Goal: Complete application form: Complete application form

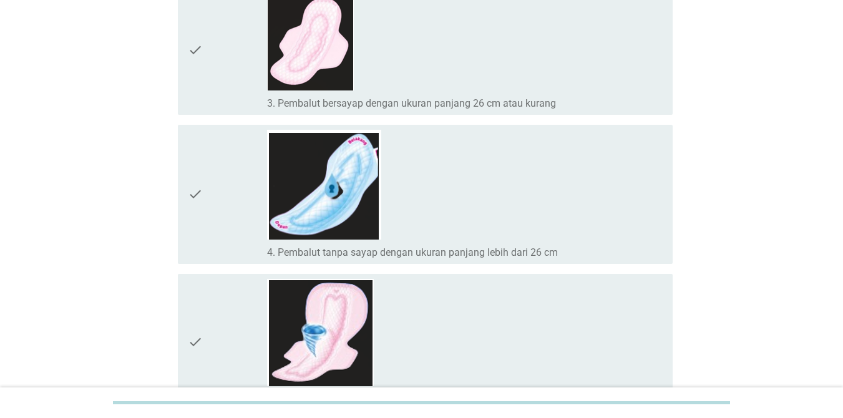
scroll to position [396, 0]
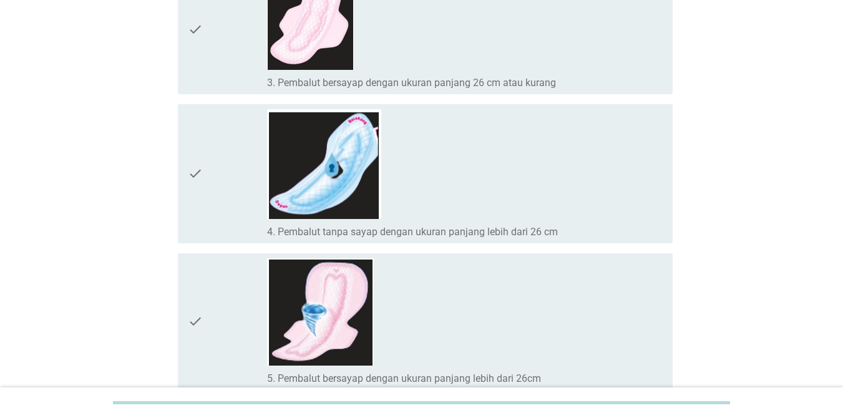
click at [591, 48] on div "check_box_outline_blank 3. Pembalut bersayap dengan ukuran panjang 26 cm atau k…" at bounding box center [465, 29] width 396 height 119
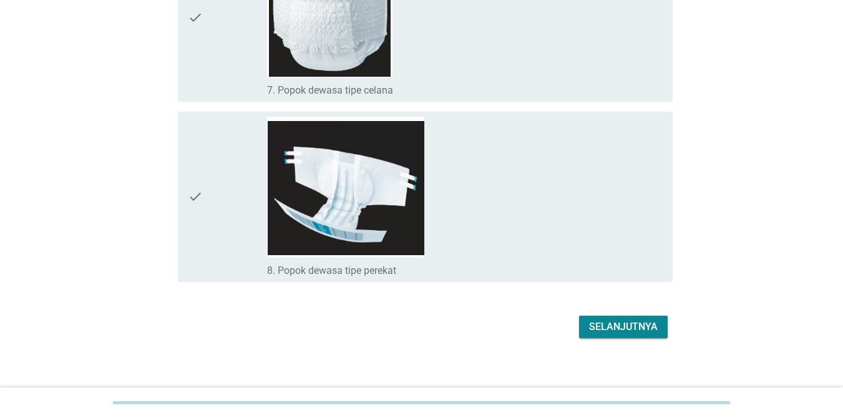
scroll to position [1042, 0]
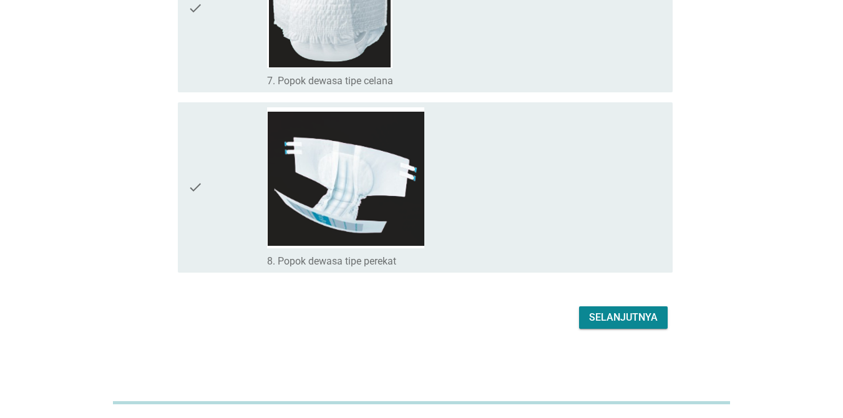
click at [614, 319] on div "Selanjutnya" at bounding box center [623, 317] width 69 height 15
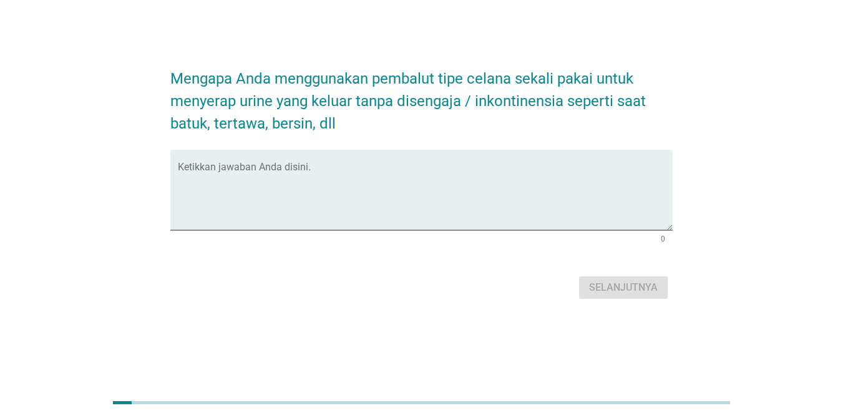
scroll to position [0, 0]
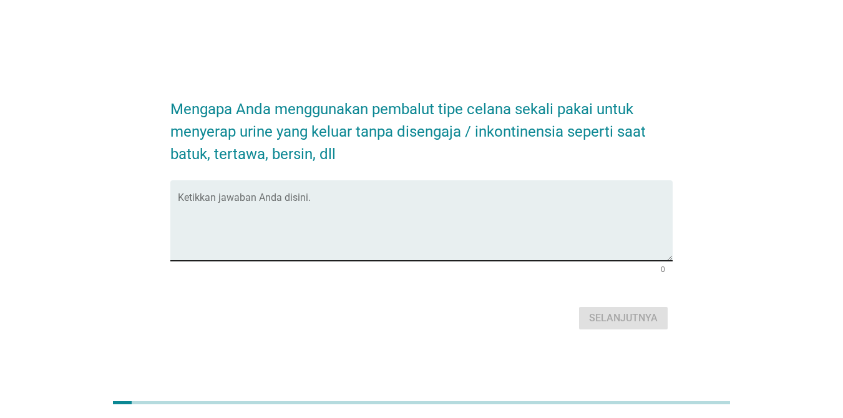
click at [412, 214] on textarea "Ketikkan jawaban Anda disini." at bounding box center [425, 228] width 495 height 66
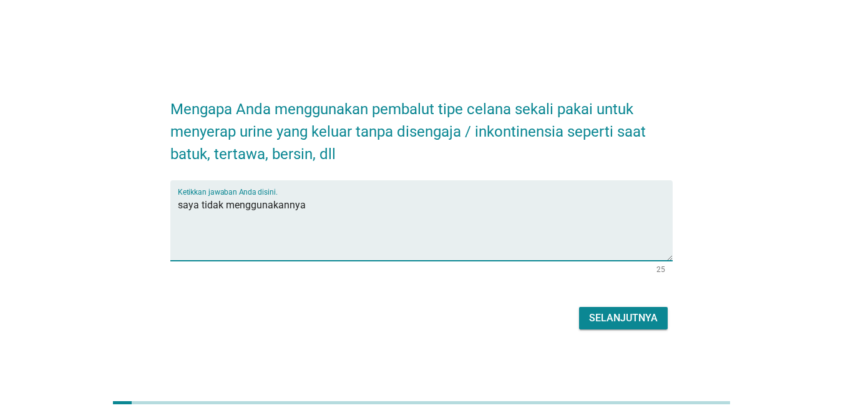
type textarea "saya tidak menggunakannya"
click at [614, 314] on div "Selanjutnya" at bounding box center [623, 318] width 69 height 15
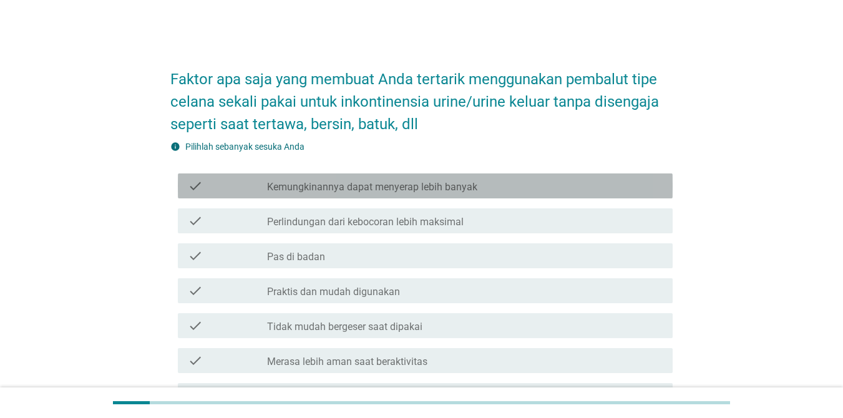
click at [484, 180] on div "check_box_outline_blank Kemungkinannya dapat menyerap lebih banyak" at bounding box center [465, 185] width 396 height 15
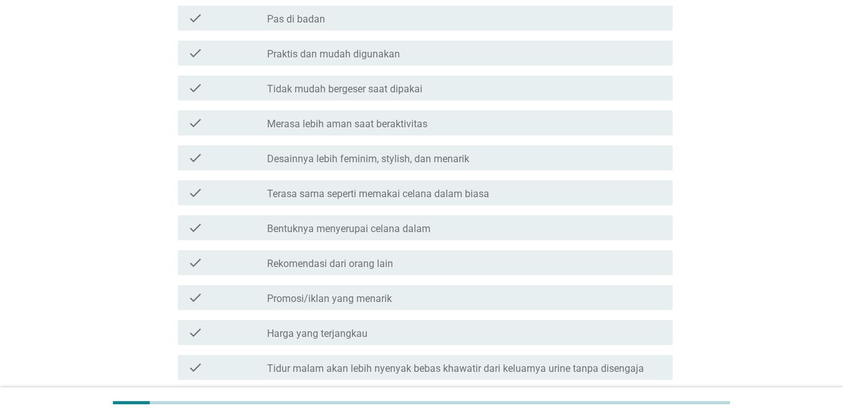
scroll to position [415, 0]
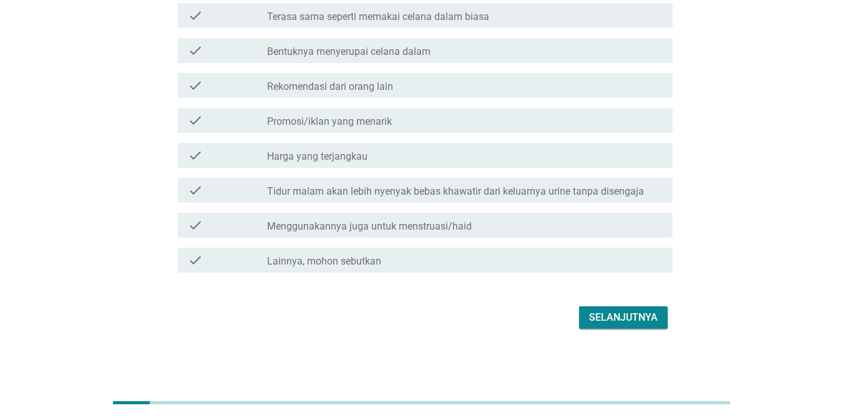
click at [600, 328] on button "Selanjutnya" at bounding box center [623, 317] width 89 height 22
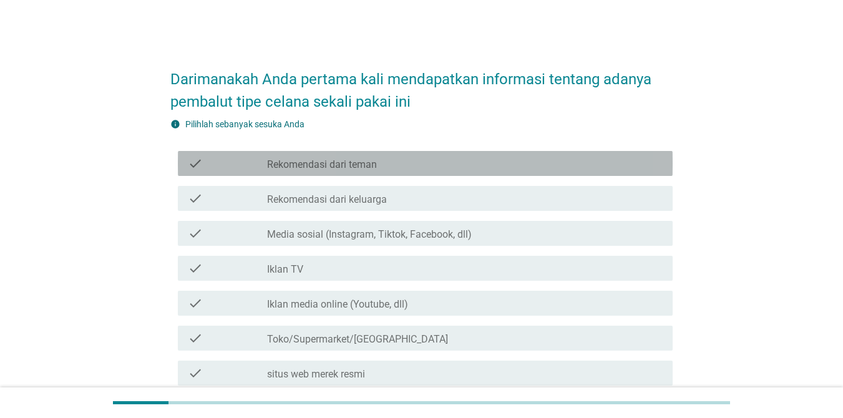
click at [391, 169] on div "check_box_outline_blank Rekomendasi dari teman" at bounding box center [465, 163] width 396 height 15
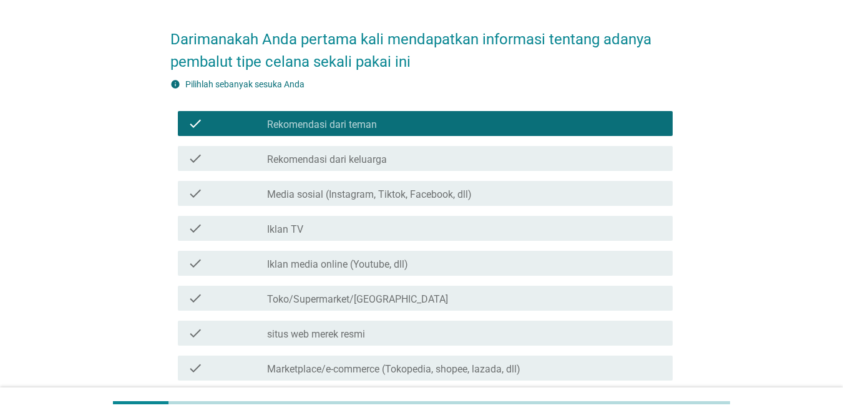
scroll to position [253, 0]
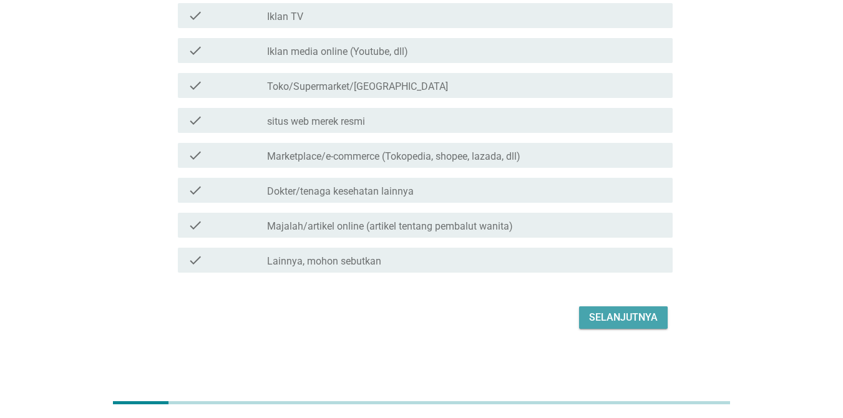
click at [614, 321] on div "Selanjutnya" at bounding box center [623, 317] width 69 height 15
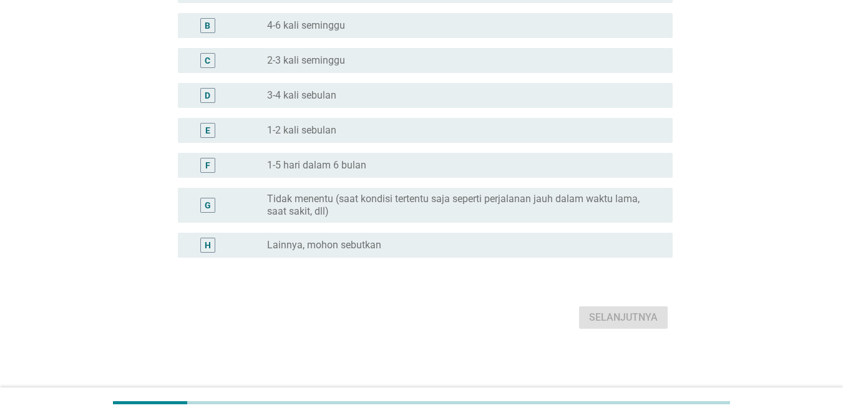
scroll to position [0, 0]
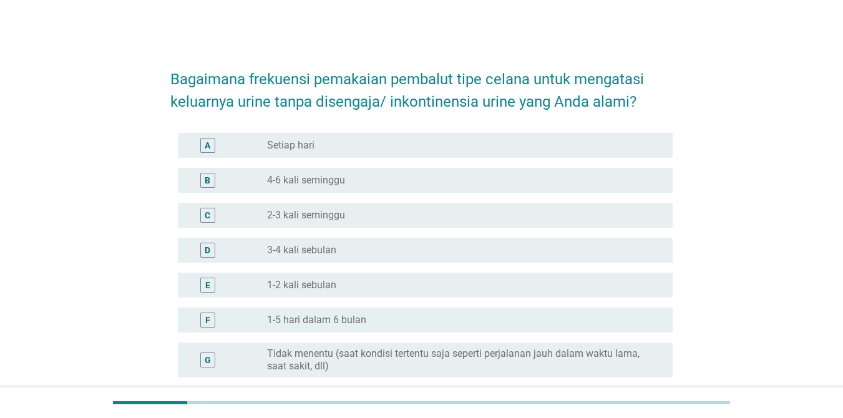
click at [478, 351] on label "Tidak menentu (saat kondisi tertentu saja seperti perjalanan jauh dalam waktu l…" at bounding box center [460, 360] width 386 height 25
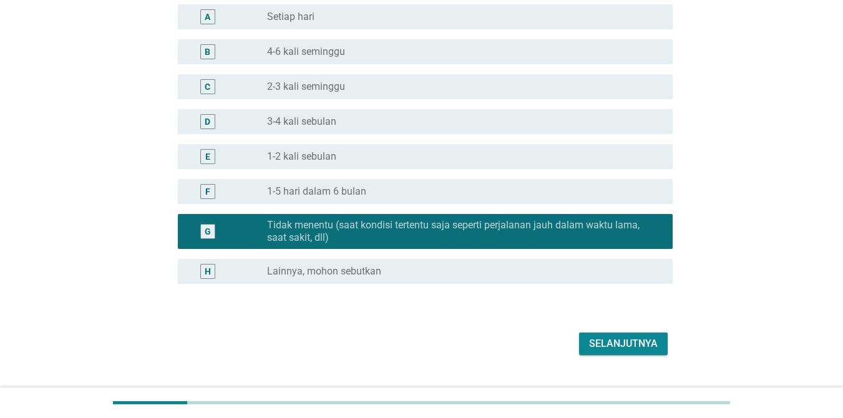
scroll to position [141, 0]
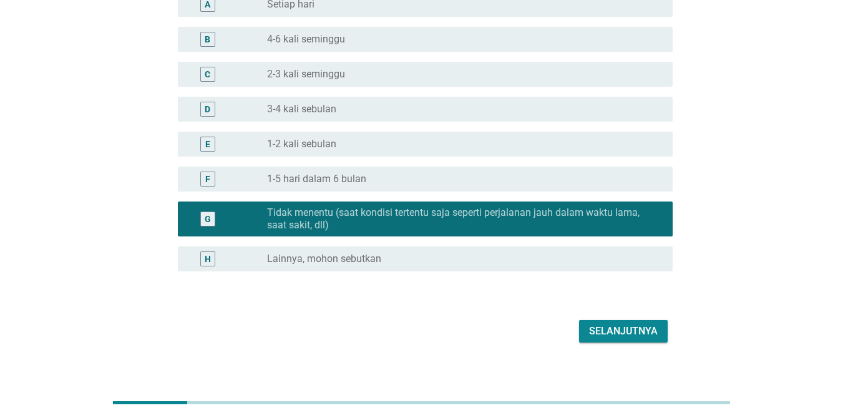
click at [614, 336] on div "Selanjutnya" at bounding box center [623, 331] width 69 height 15
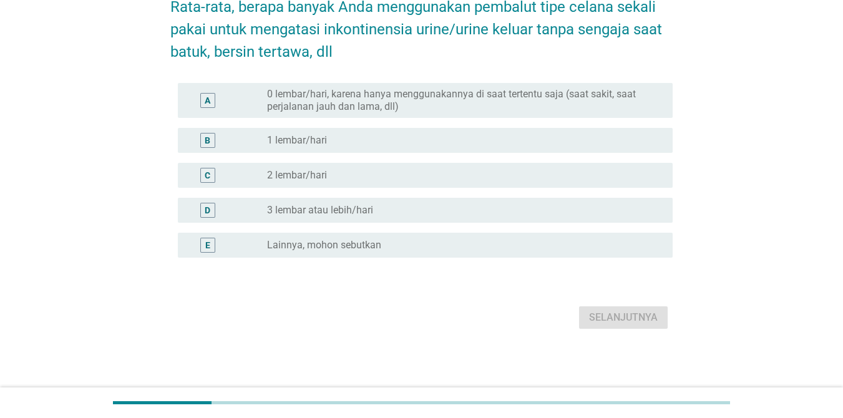
scroll to position [0, 0]
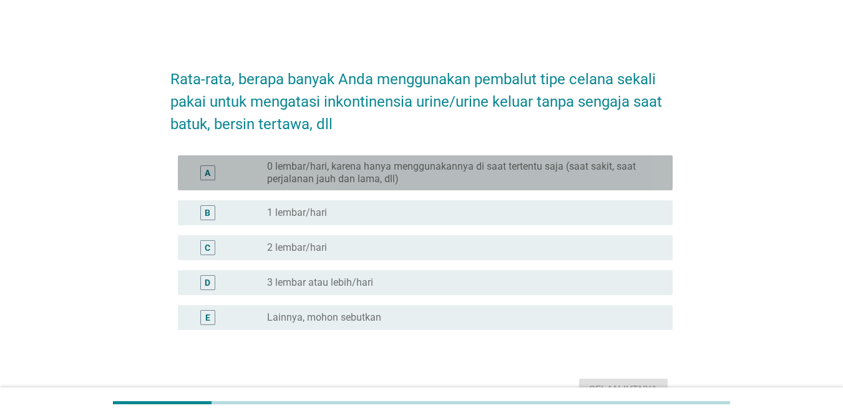
click at [445, 177] on label "0 lembar/hari, karena hanya menggunakannya di saat tertentu saja (saat sakit, s…" at bounding box center [460, 172] width 386 height 25
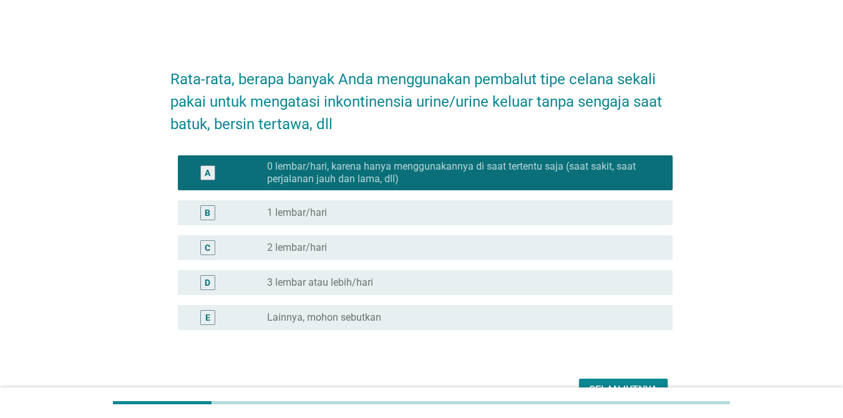
click at [614, 384] on div "Selanjutnya" at bounding box center [623, 390] width 69 height 15
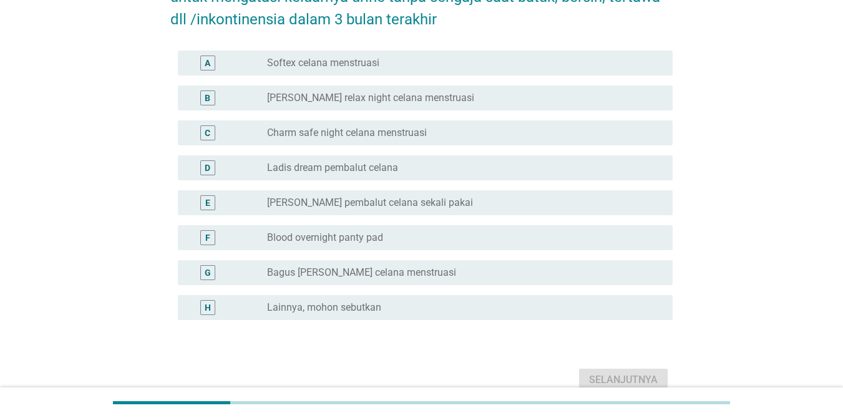
scroll to position [42, 0]
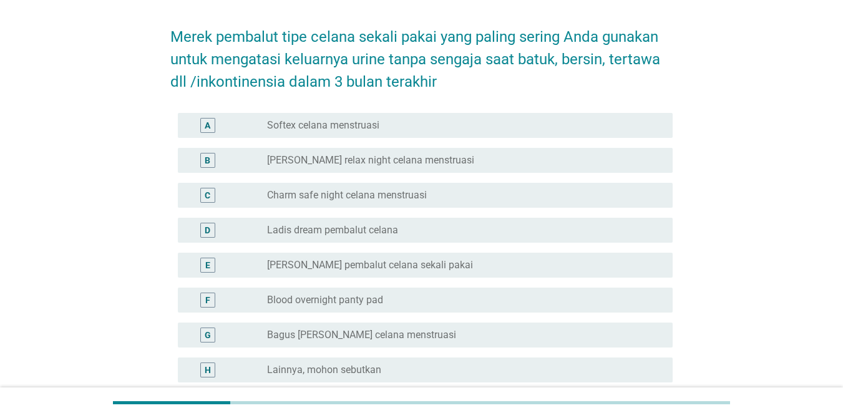
click at [404, 132] on div "radio_button_unchecked Softex celana menstruasi" at bounding box center [465, 125] width 396 height 15
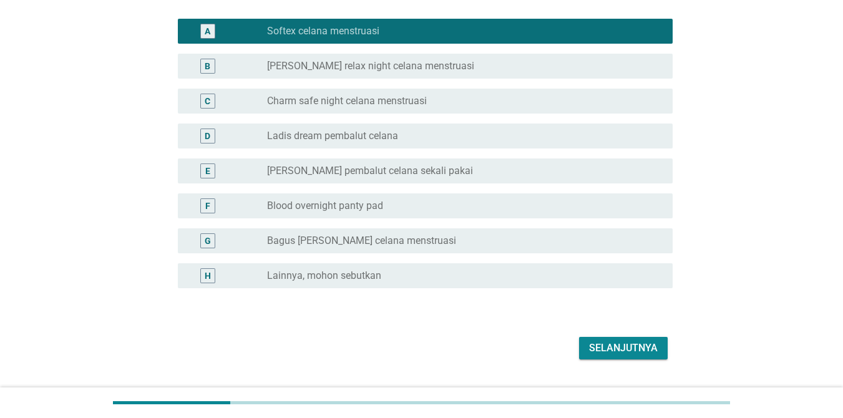
scroll to position [167, 0]
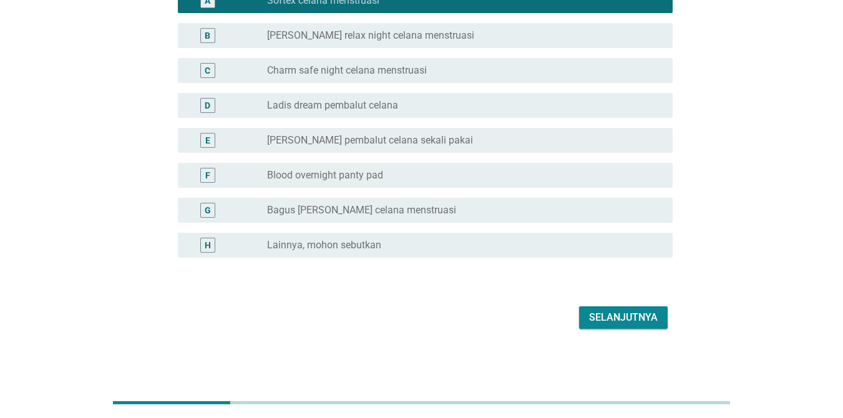
click at [614, 336] on div "Merek pembalut tipe celana sekali pakai yang paling sering Anda gunakan untuk m…" at bounding box center [421, 110] width 522 height 464
click at [614, 327] on button "Selanjutnya" at bounding box center [623, 317] width 89 height 22
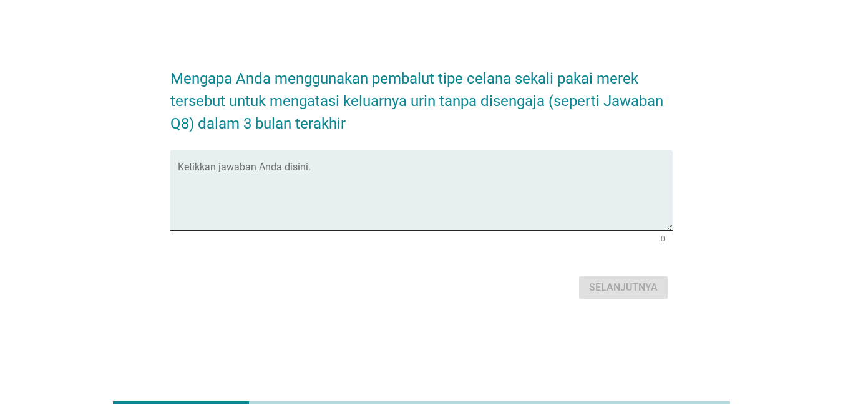
scroll to position [0, 0]
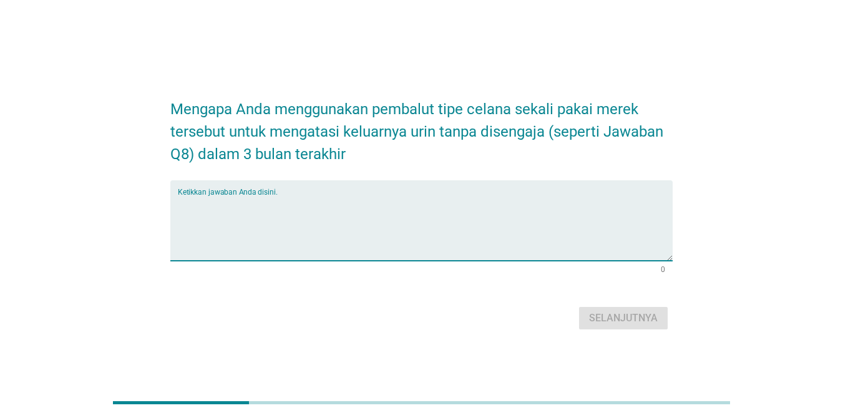
click at [359, 228] on textarea "Ketikkan jawaban Anda disini." at bounding box center [425, 228] width 495 height 66
type textarea "lebih nyaman"
click at [614, 325] on div "Selanjutnya" at bounding box center [623, 318] width 69 height 15
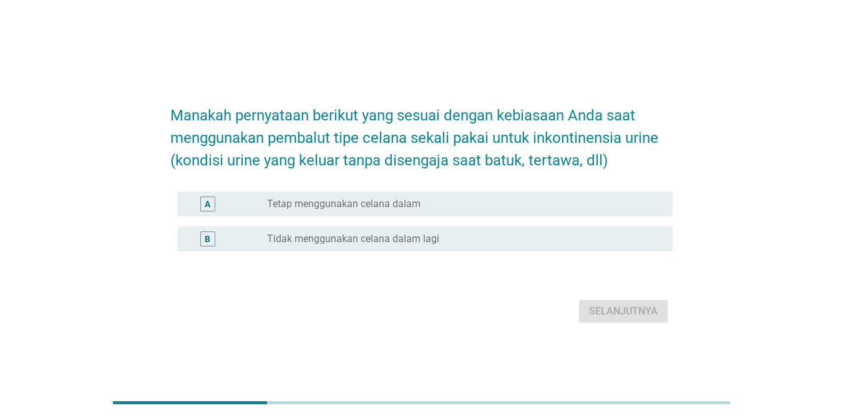
click at [410, 235] on label "Tidak menggunakan celana dalam lagi" at bounding box center [353, 239] width 172 height 12
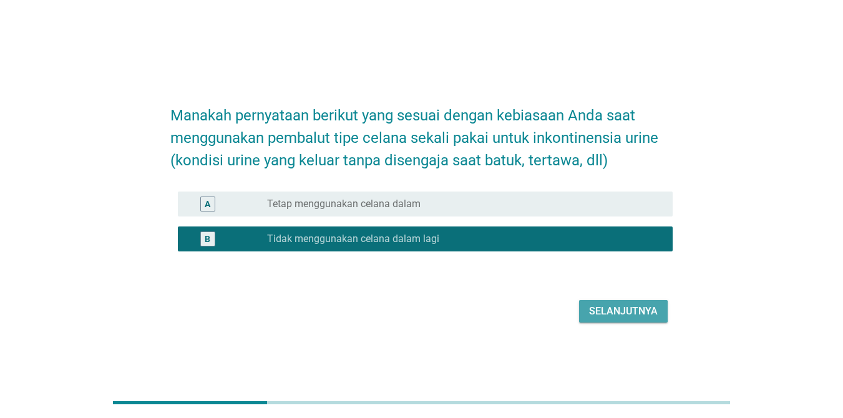
click at [614, 317] on div "Selanjutnya" at bounding box center [623, 311] width 69 height 15
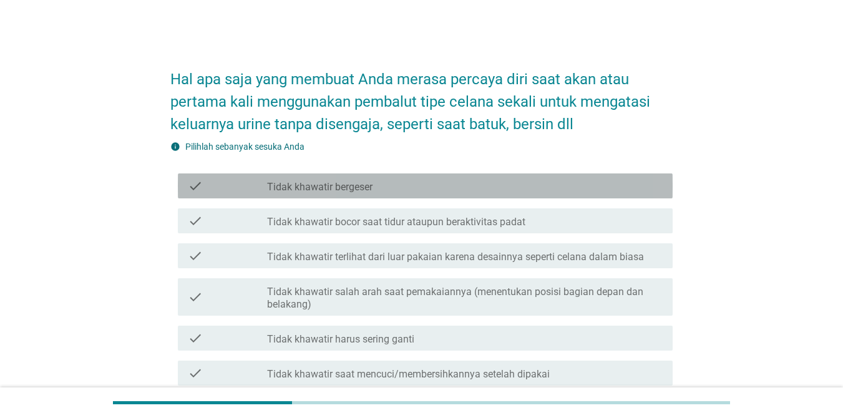
click at [330, 190] on label "Tidak khawatir bergeser" at bounding box center [319, 187] width 105 height 12
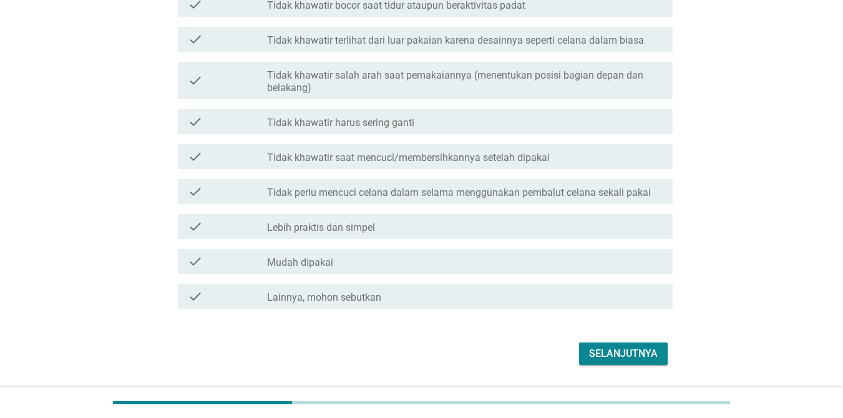
scroll to position [253, 0]
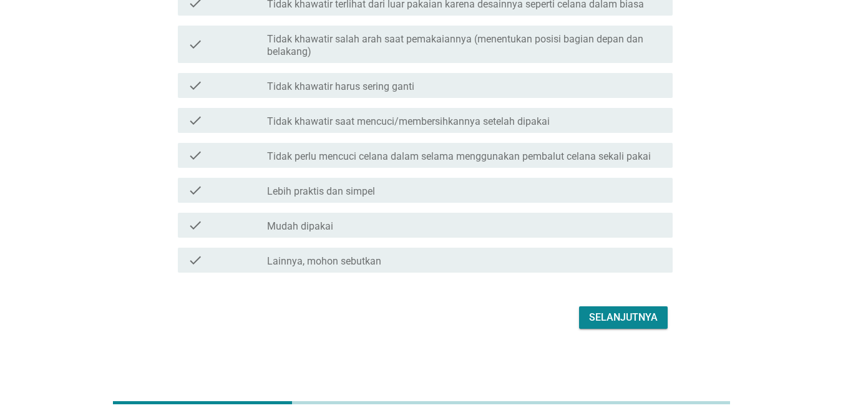
click at [614, 320] on div "Selanjutnya" at bounding box center [623, 317] width 69 height 15
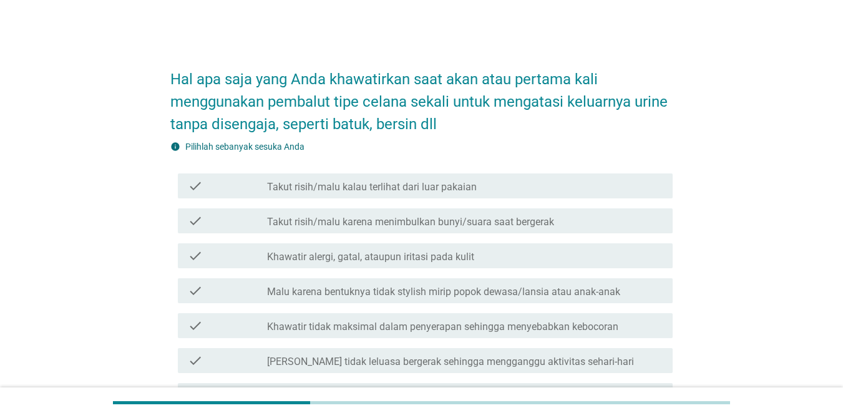
click at [379, 177] on div "check check_box_outline_blank Takut risih/malu kalau terlihat dari luar pakaian" at bounding box center [425, 185] width 495 height 25
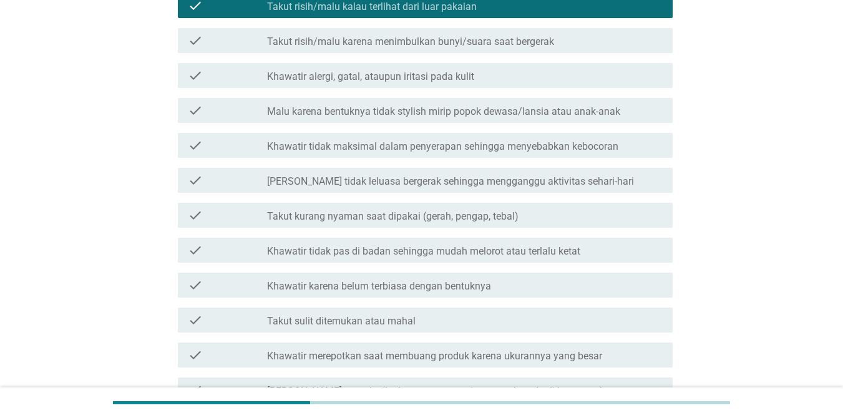
scroll to position [393, 0]
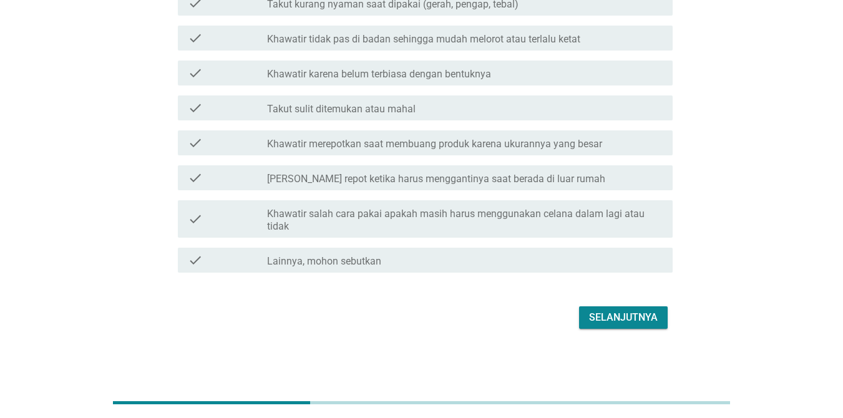
click at [614, 310] on div "Selanjutnya" at bounding box center [623, 317] width 69 height 15
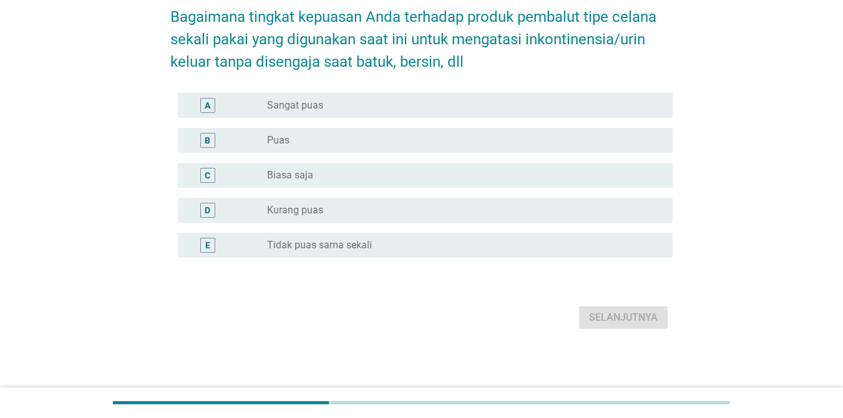
scroll to position [0, 0]
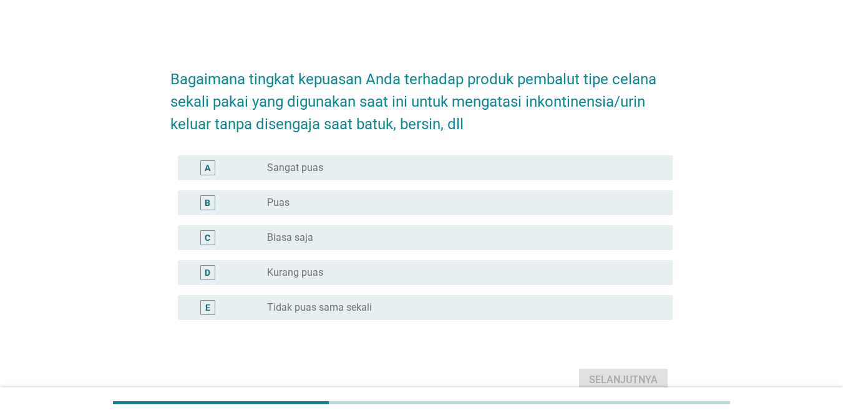
click at [383, 169] on div "radio_button_unchecked Sangat puas" at bounding box center [460, 168] width 386 height 12
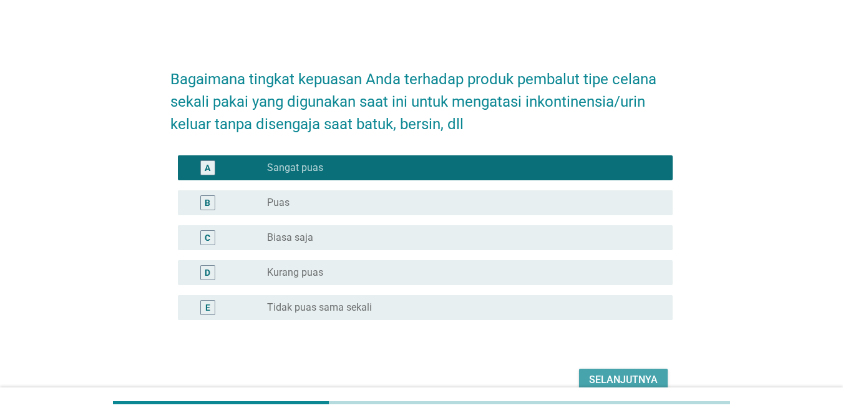
click at [614, 376] on div "Selanjutnya" at bounding box center [623, 380] width 69 height 15
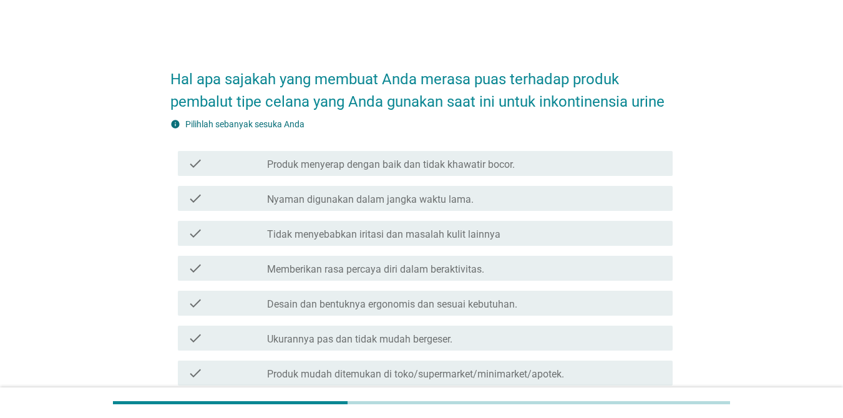
click at [454, 146] on div "check check_box_outline_blank Produk menyerap dengan baik dan tidak khawatir bo…" at bounding box center [421, 163] width 502 height 35
click at [512, 147] on div "check check_box_outline_blank Produk menyerap dengan baik dan tidak khawatir bo…" at bounding box center [421, 163] width 502 height 35
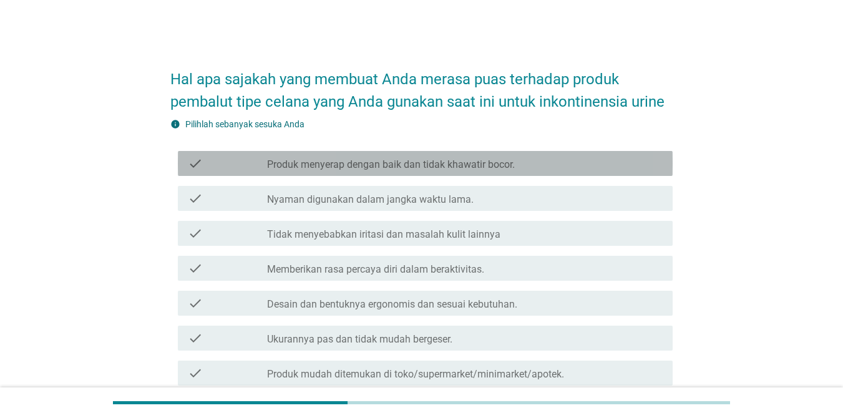
click at [534, 157] on div "check_box_outline_blank Produk menyerap dengan baik dan tidak khawatir bocor." at bounding box center [465, 163] width 396 height 15
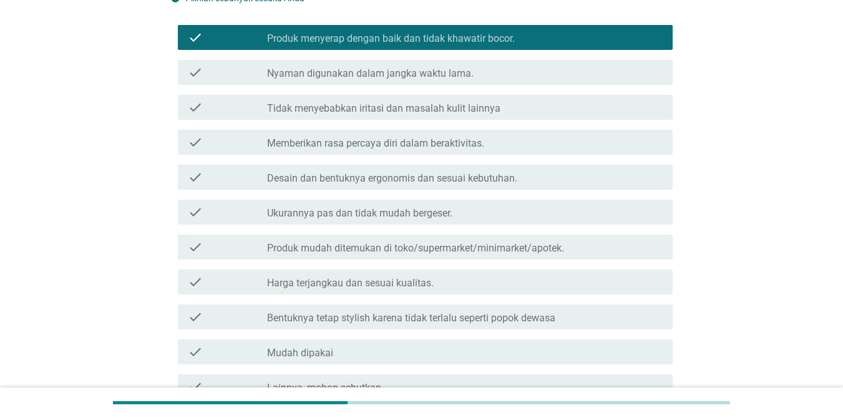
scroll to position [288, 0]
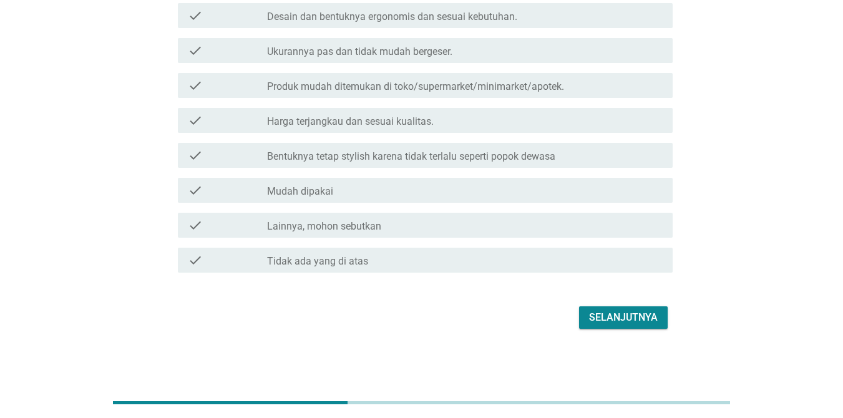
click at [614, 314] on div "Selanjutnya" at bounding box center [623, 317] width 69 height 15
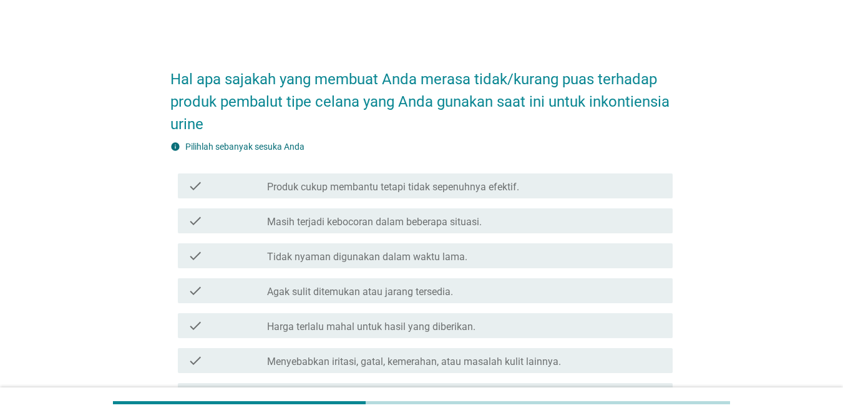
click at [336, 179] on div "check_box_outline_blank Produk cukup membantu tetapi tidak sepenuhnya efektif." at bounding box center [465, 185] width 396 height 15
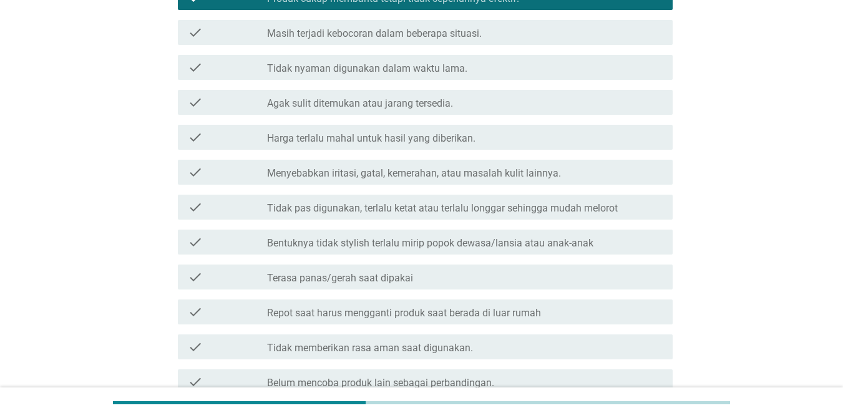
scroll to position [380, 0]
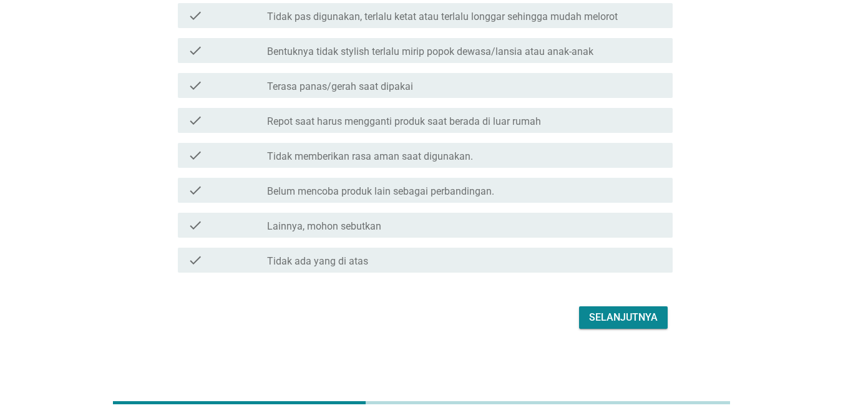
click at [601, 315] on div "Selanjutnya" at bounding box center [623, 317] width 69 height 15
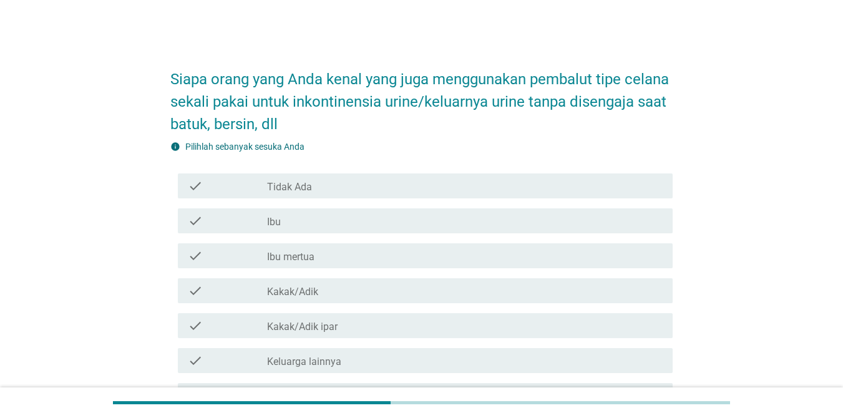
scroll to position [62, 0]
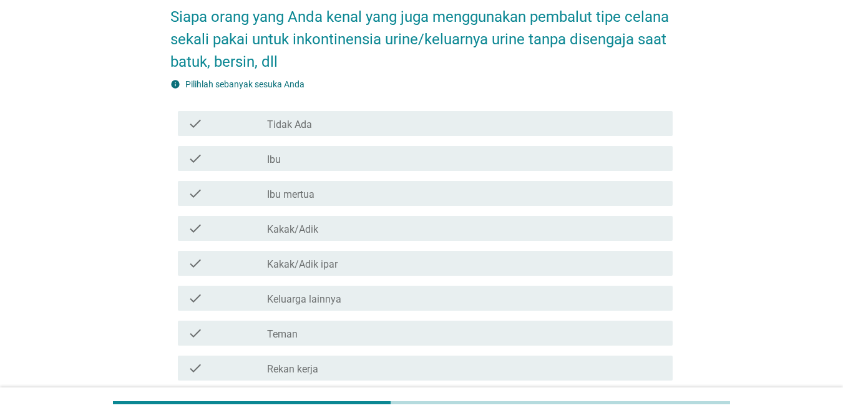
click at [324, 298] on label "Keluarga lainnya" at bounding box center [304, 299] width 74 height 12
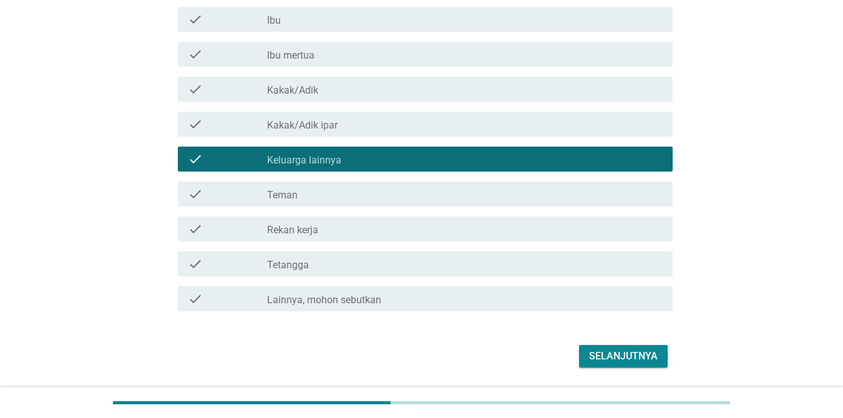
scroll to position [240, 0]
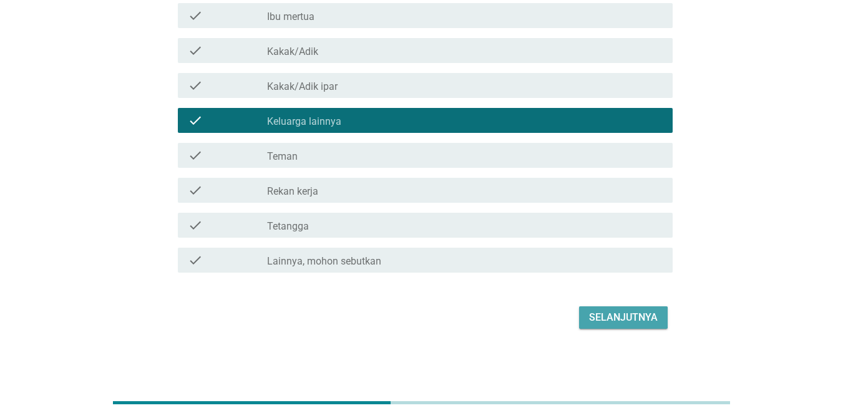
click at [614, 321] on div "Selanjutnya" at bounding box center [623, 317] width 69 height 15
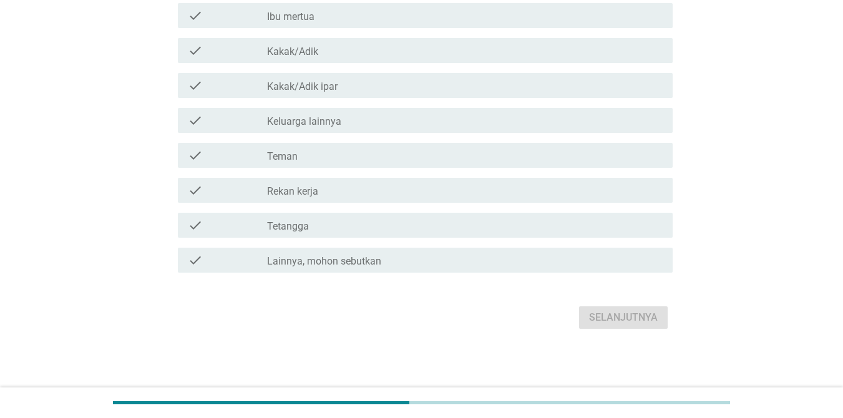
scroll to position [0, 0]
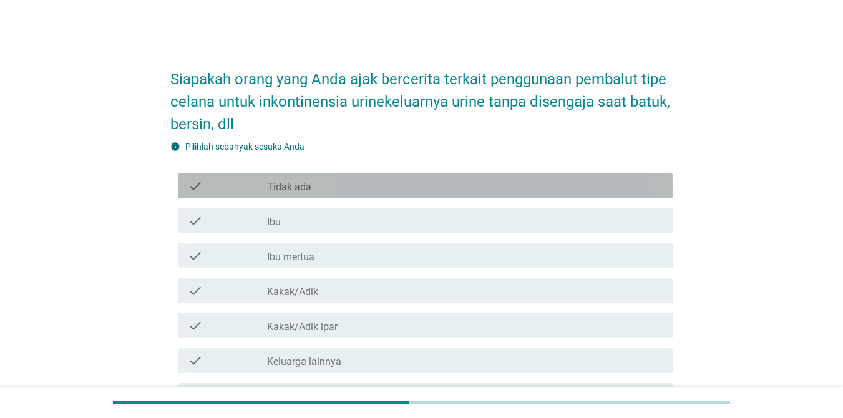
click at [401, 189] on div "check_box_outline_blank Tidak ada" at bounding box center [465, 185] width 396 height 15
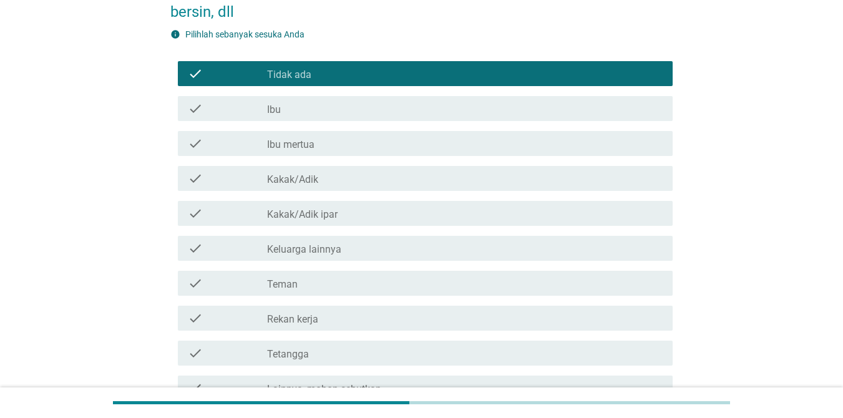
scroll to position [240, 0]
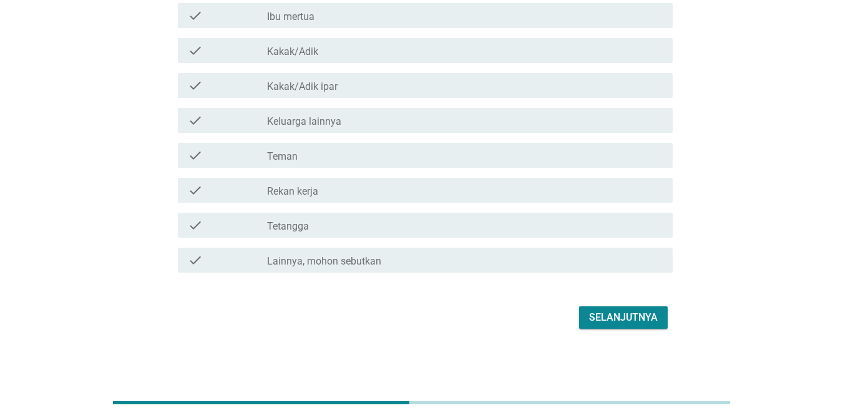
click at [610, 328] on button "Selanjutnya" at bounding box center [623, 317] width 89 height 22
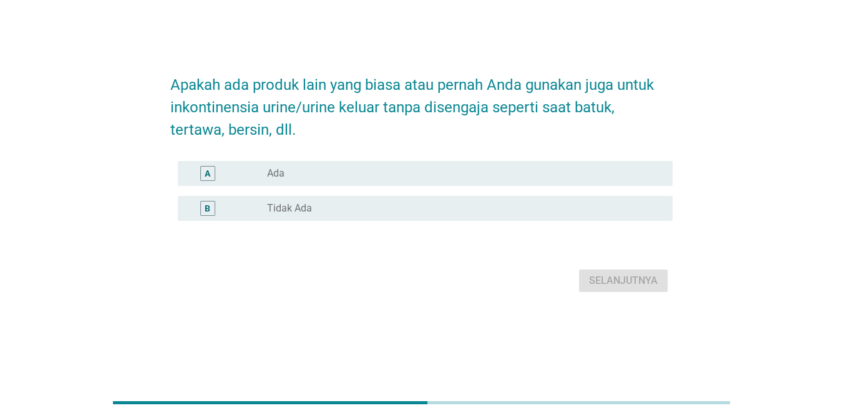
scroll to position [0, 0]
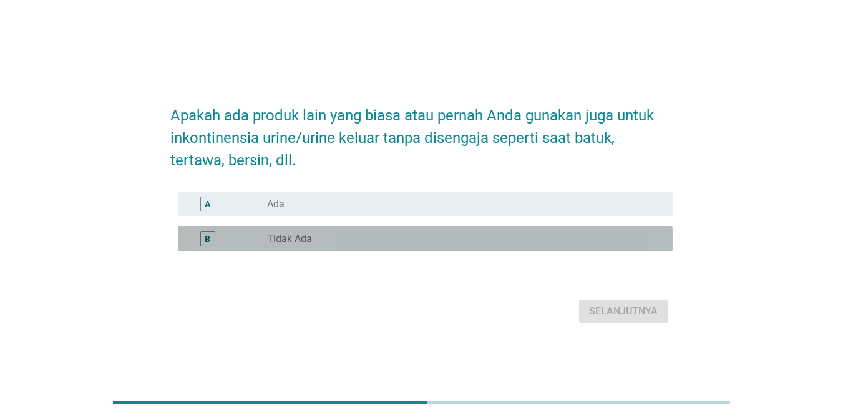
click at [370, 235] on div "radio_button_unchecked Tidak Ada" at bounding box center [460, 239] width 386 height 12
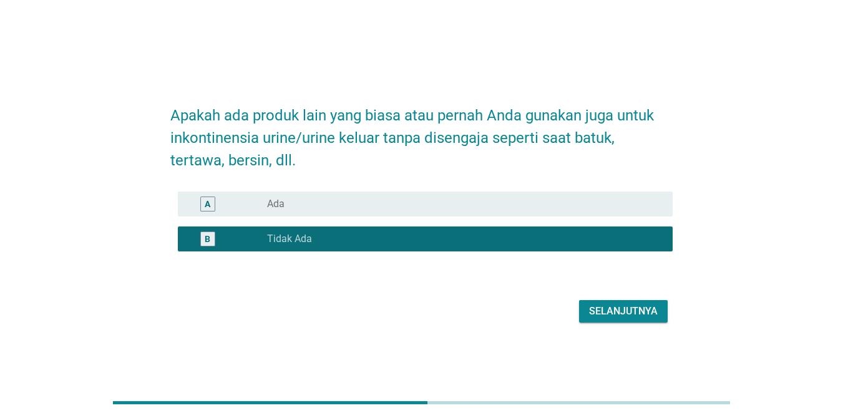
click at [586, 304] on button "Selanjutnya" at bounding box center [623, 311] width 89 height 22
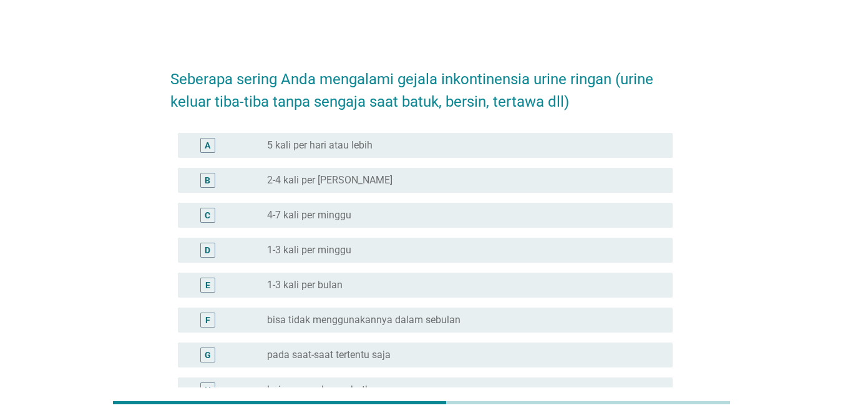
click at [345, 346] on div "G radio_button_unchecked pada saat-saat tertentu saja" at bounding box center [425, 355] width 495 height 25
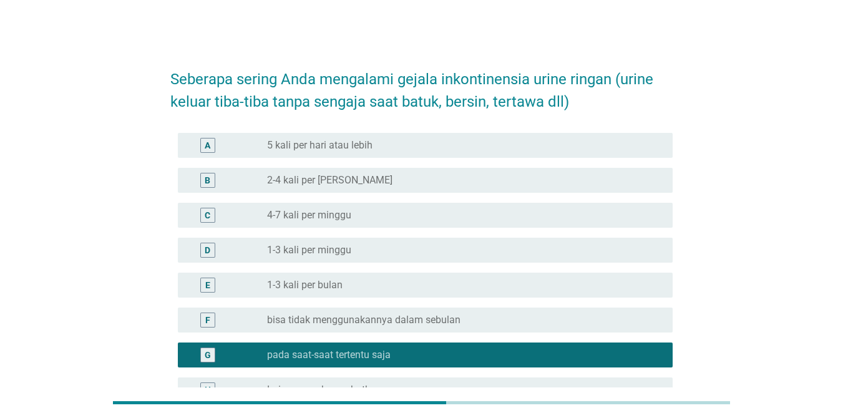
scroll to position [145, 0]
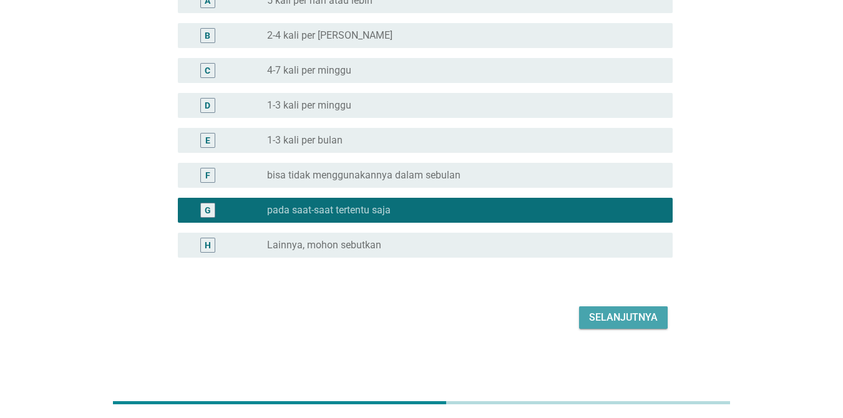
click at [614, 320] on div "Selanjutnya" at bounding box center [623, 317] width 69 height 15
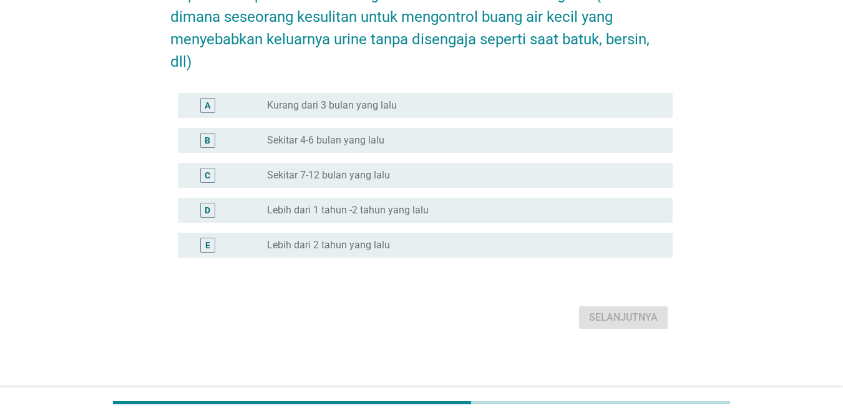
scroll to position [0, 0]
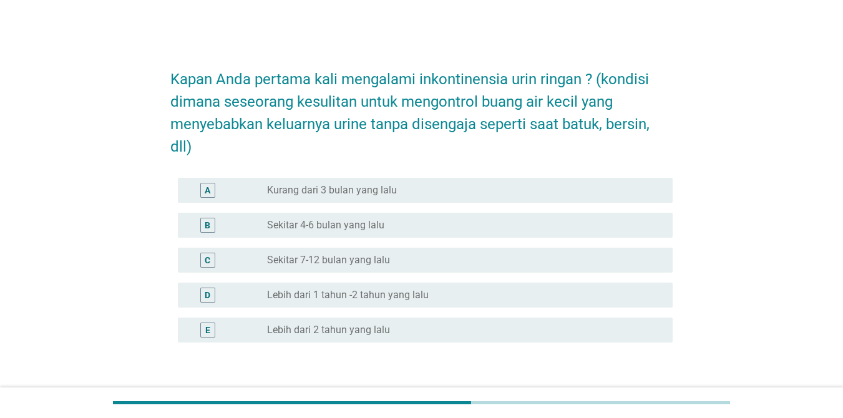
click at [430, 191] on div "radio_button_unchecked Kurang dari 3 bulan yang lalu" at bounding box center [460, 190] width 386 height 12
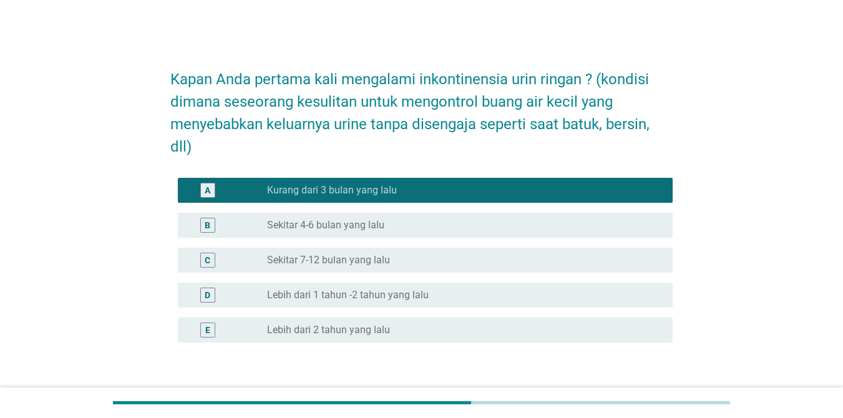
scroll to position [85, 0]
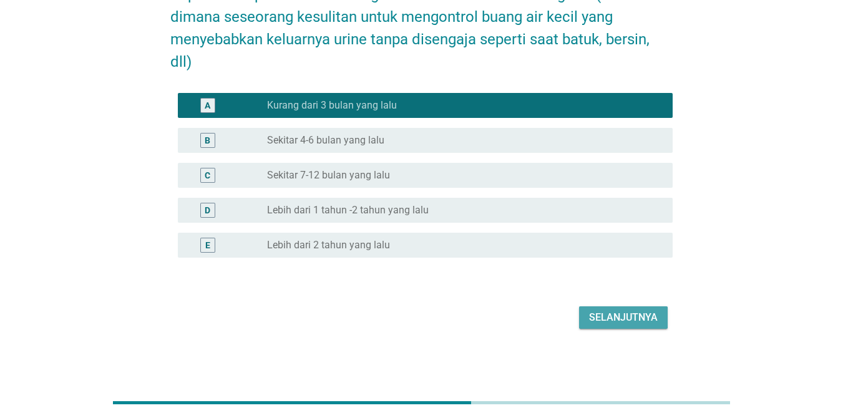
click at [614, 308] on button "Selanjutnya" at bounding box center [623, 317] width 89 height 22
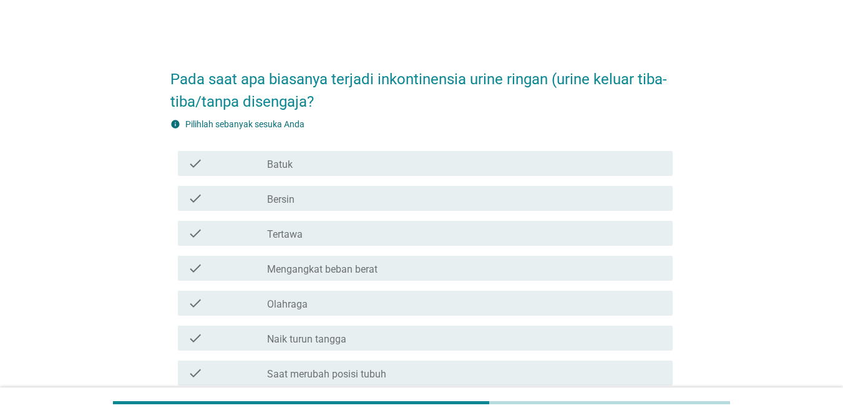
click at [390, 167] on div "check_box_outline_blank Batuk" at bounding box center [465, 163] width 396 height 15
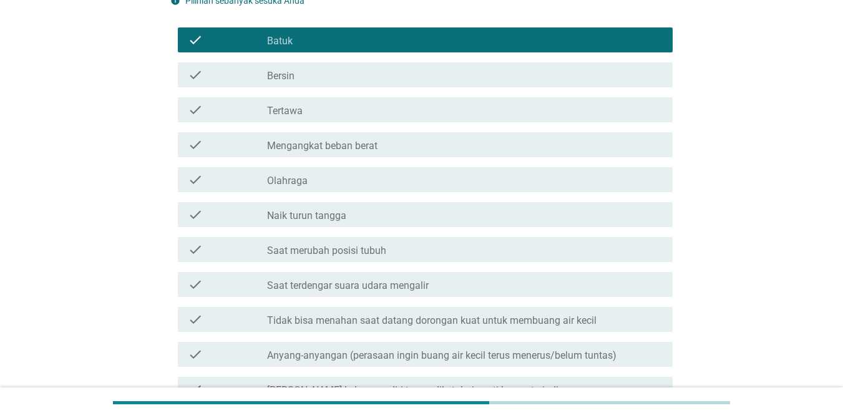
scroll to position [288, 0]
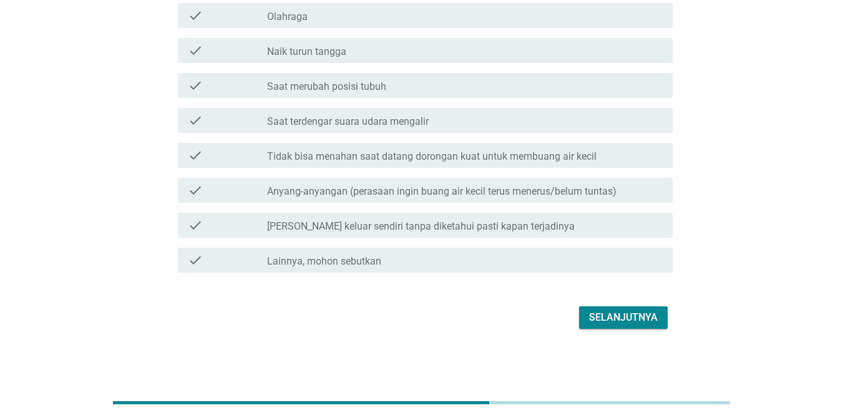
click at [608, 306] on button "Selanjutnya" at bounding box center [623, 317] width 89 height 22
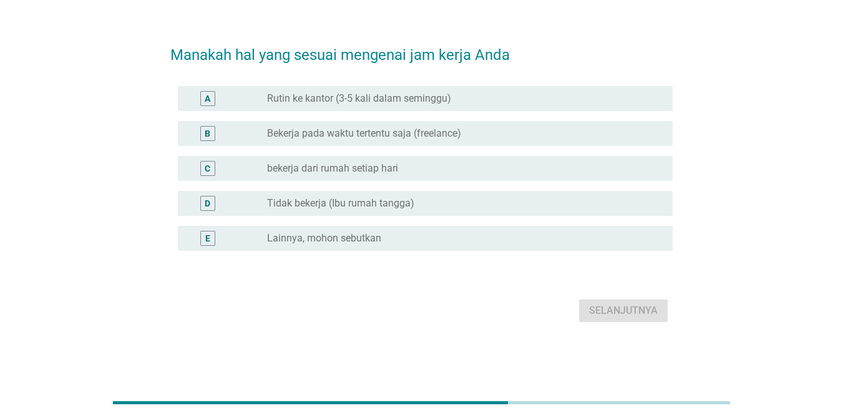
scroll to position [0, 0]
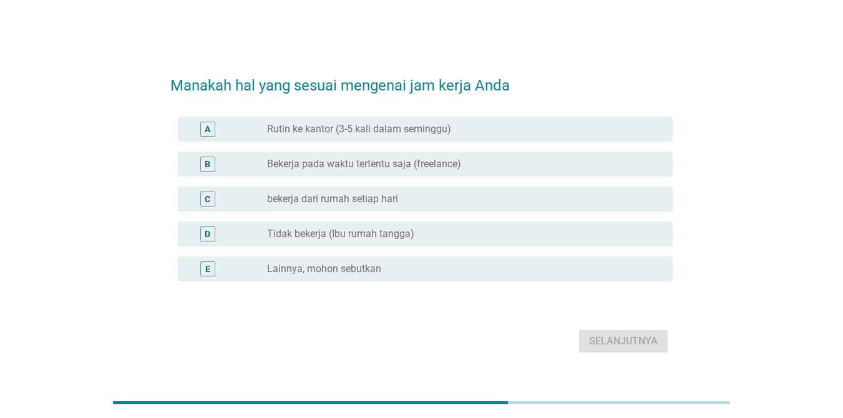
click at [410, 134] on label "Rutin ke kantor (3-5 kali dalam seminggu)" at bounding box center [359, 129] width 184 height 12
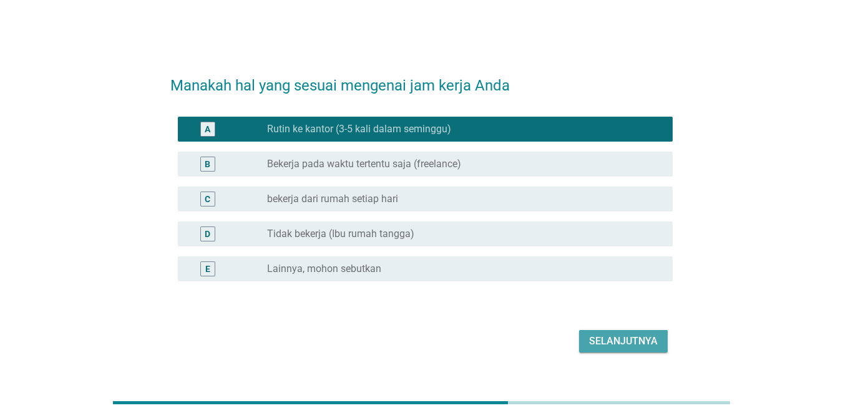
click at [614, 336] on div "Selanjutnya" at bounding box center [623, 341] width 69 height 15
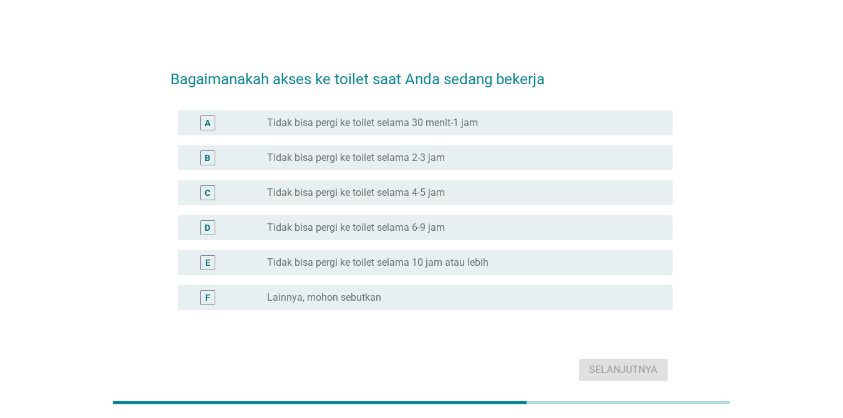
click at [386, 288] on div "F radio_button_unchecked Lainnya, mohon sebutkan" at bounding box center [425, 297] width 495 height 25
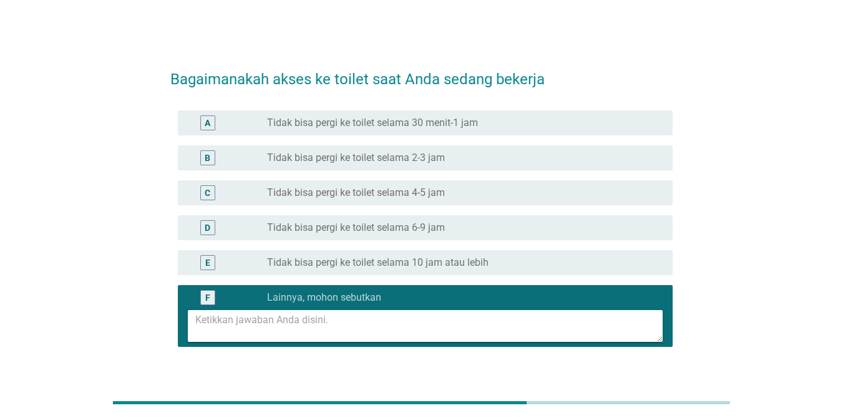
click at [348, 322] on textarea at bounding box center [428, 326] width 467 height 32
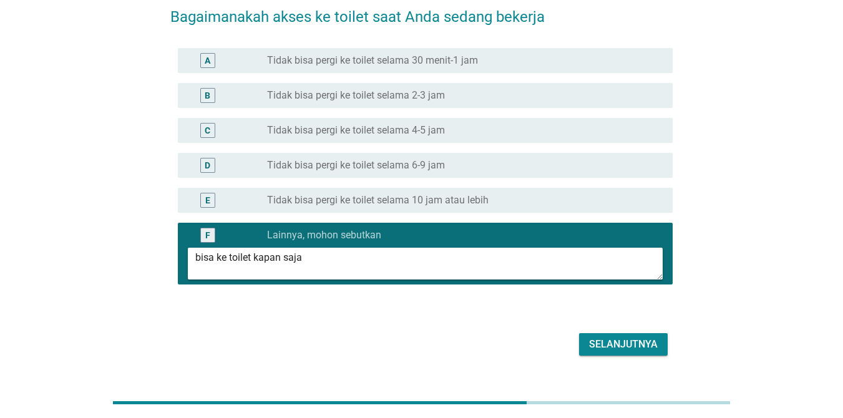
type textarea "bisa ke toilet kapan saja"
click at [614, 346] on div "Selanjutnya" at bounding box center [623, 344] width 69 height 15
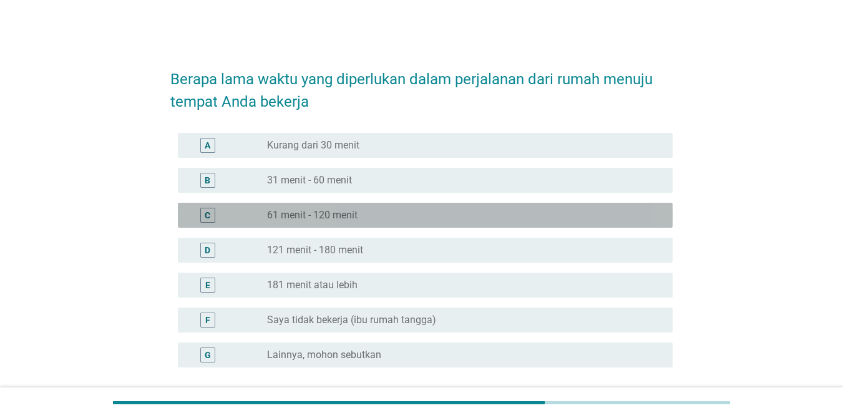
click at [476, 208] on div "radio_button_unchecked 61 menit - 120 menit" at bounding box center [465, 215] width 396 height 15
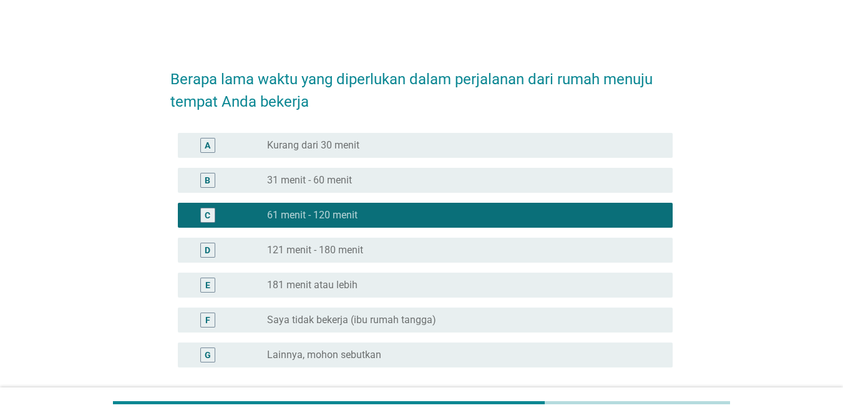
scroll to position [110, 0]
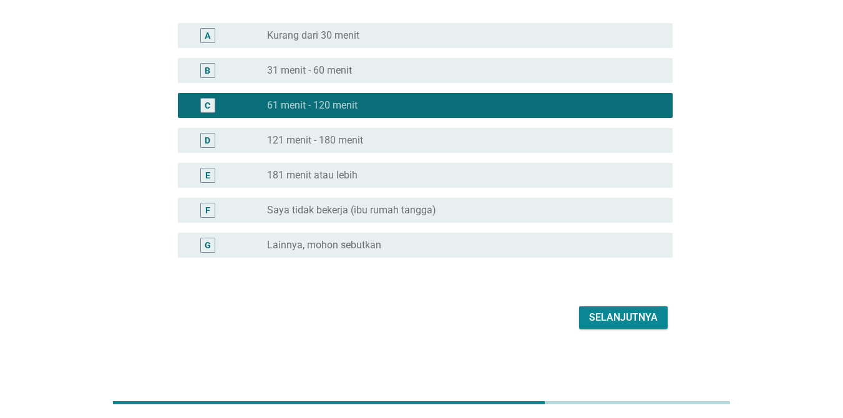
click at [401, 77] on div "radio_button_unchecked 31 menit - 60 menit" at bounding box center [465, 70] width 396 height 15
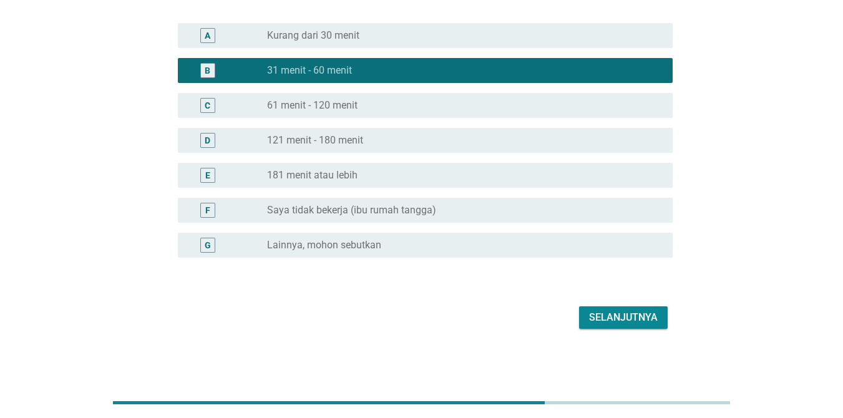
click at [379, 109] on div "radio_button_unchecked 61 menit - 120 menit" at bounding box center [460, 105] width 386 height 12
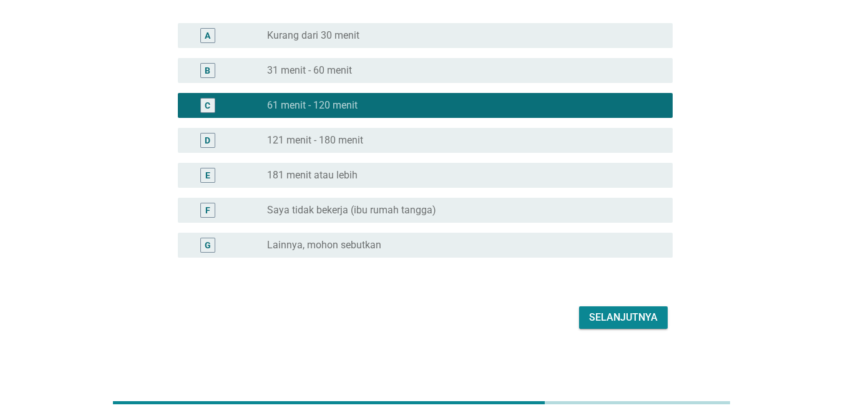
click at [614, 309] on button "Selanjutnya" at bounding box center [623, 317] width 89 height 22
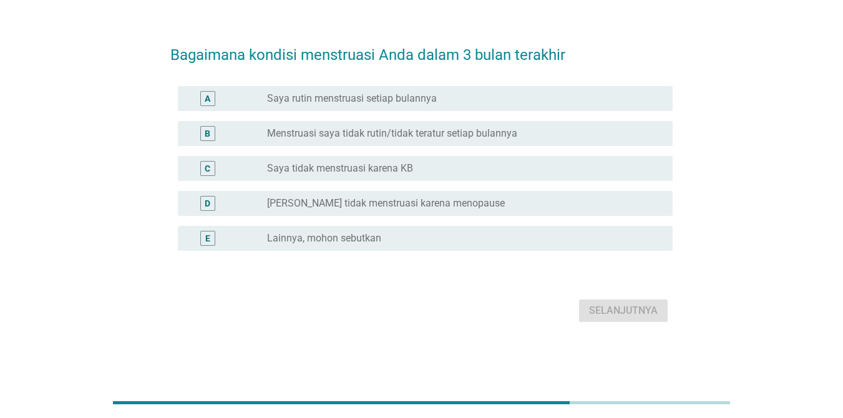
scroll to position [0, 0]
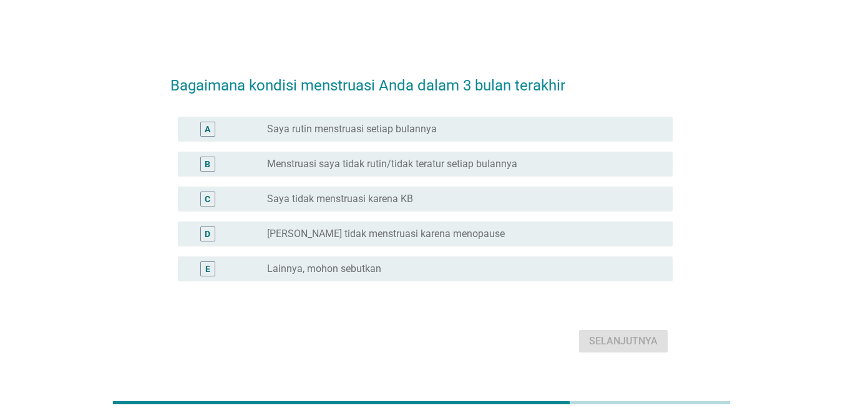
click at [479, 134] on div "radio_button_unchecked Saya rutin menstruasi setiap bulannya" at bounding box center [460, 129] width 386 height 12
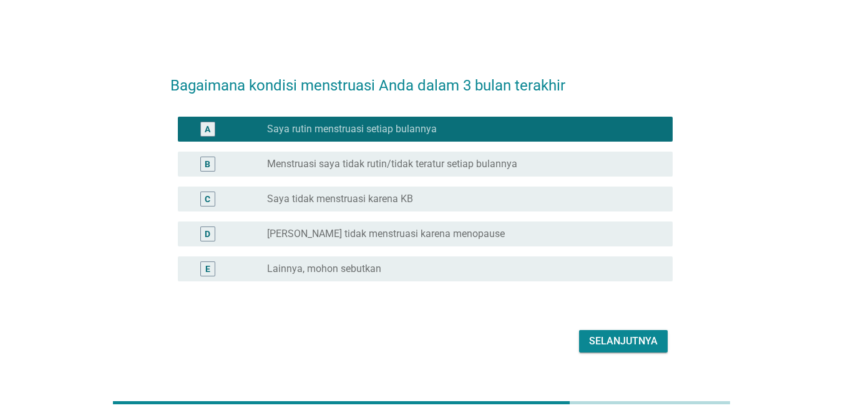
click at [535, 188] on div "C radio_button_unchecked Saya tidak menstruasi karena KB" at bounding box center [425, 199] width 495 height 25
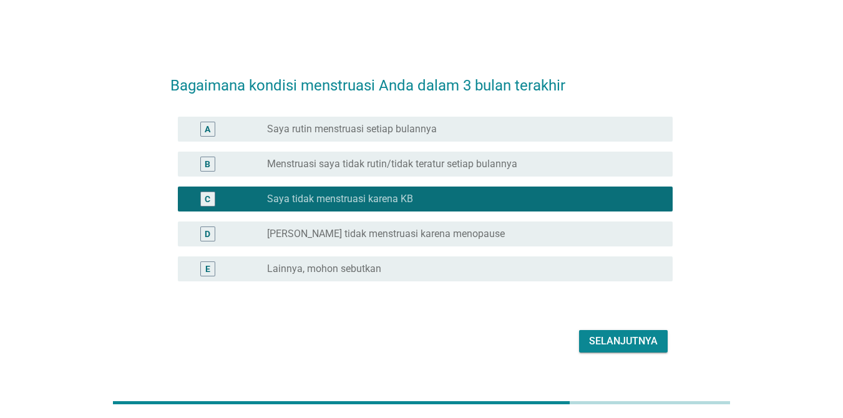
click at [574, 164] on div "radio_button_unchecked Menstruasi saya tidak rutin/tidak teratur setiap bulannya" at bounding box center [460, 164] width 386 height 12
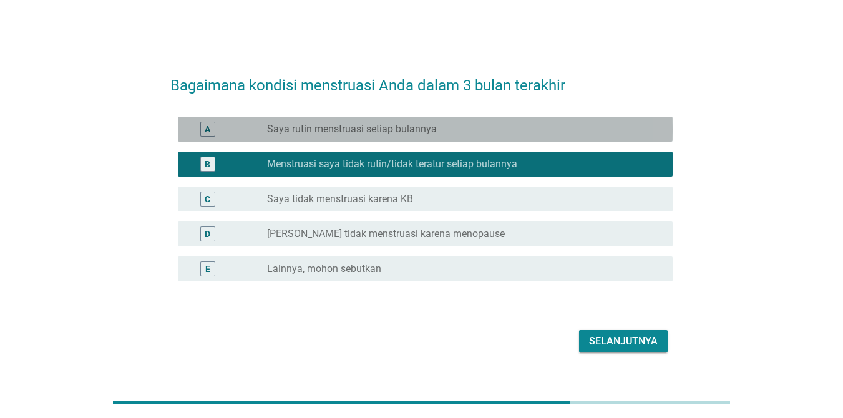
click at [410, 121] on div "A radio_button_unchecked Saya rutin menstruasi setiap bulannya" at bounding box center [425, 129] width 495 height 25
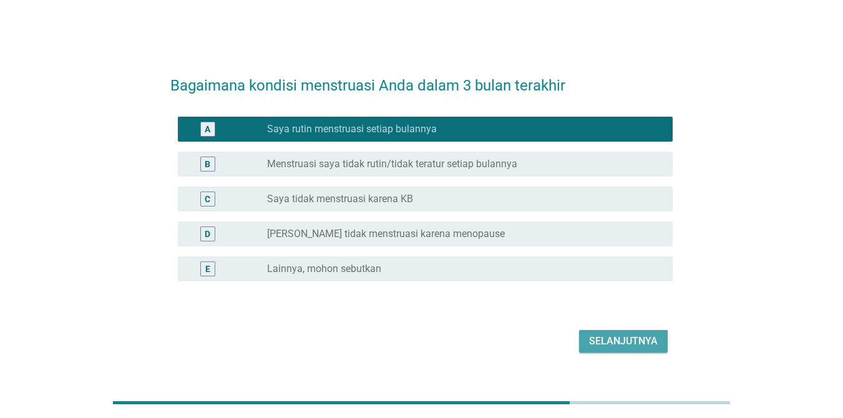
click at [614, 349] on button "Selanjutnya" at bounding box center [623, 341] width 89 height 22
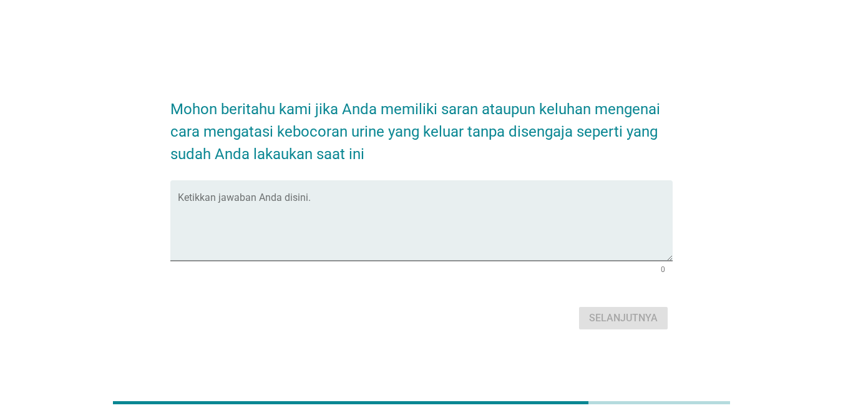
click at [512, 272] on div at bounding box center [417, 269] width 478 height 7
click at [529, 235] on textarea "Ketikkan jawaban Anda disini." at bounding box center [425, 228] width 495 height 66
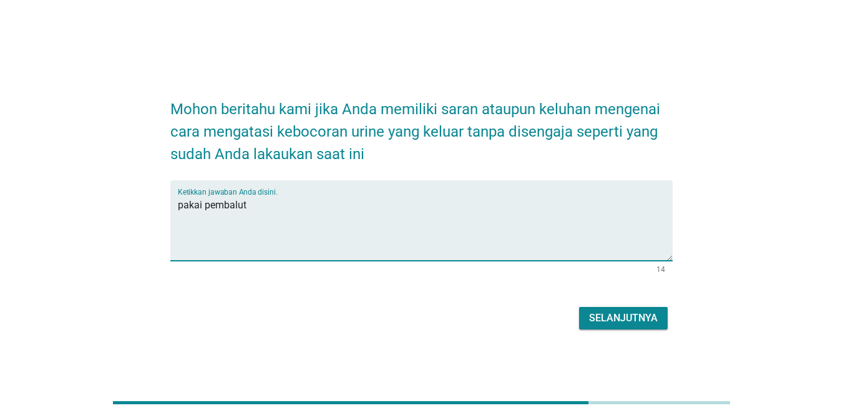
type textarea "pakai pembalut"
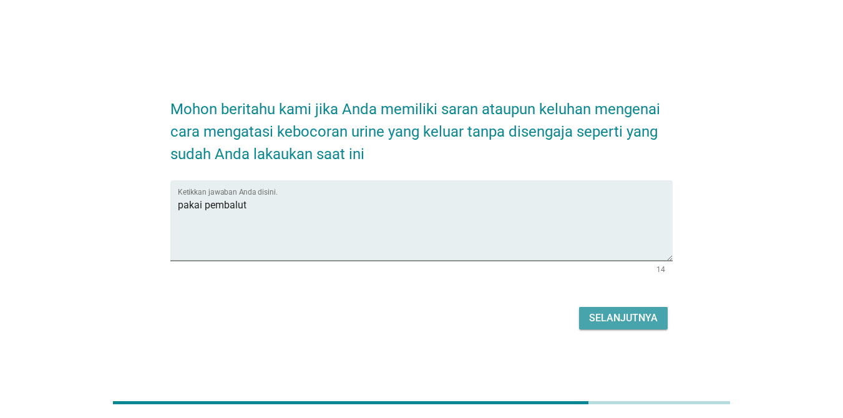
click at [614, 321] on div "Selanjutnya" at bounding box center [623, 318] width 69 height 15
